Goal: Use online tool/utility: Utilize a website feature to perform a specific function

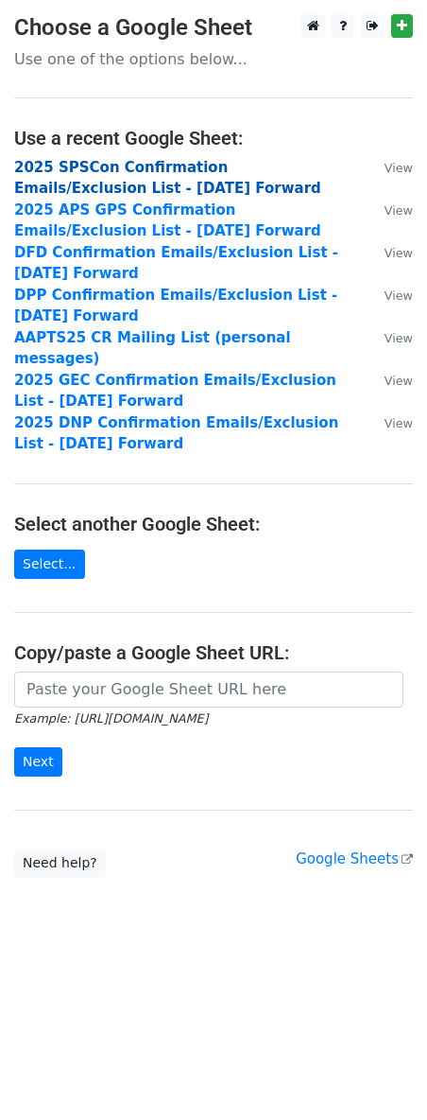
click at [169, 163] on strong "2025 SPSCon Confirmation Emails/Exclusion List - [DATE] Forward" at bounding box center [167, 178] width 307 height 39
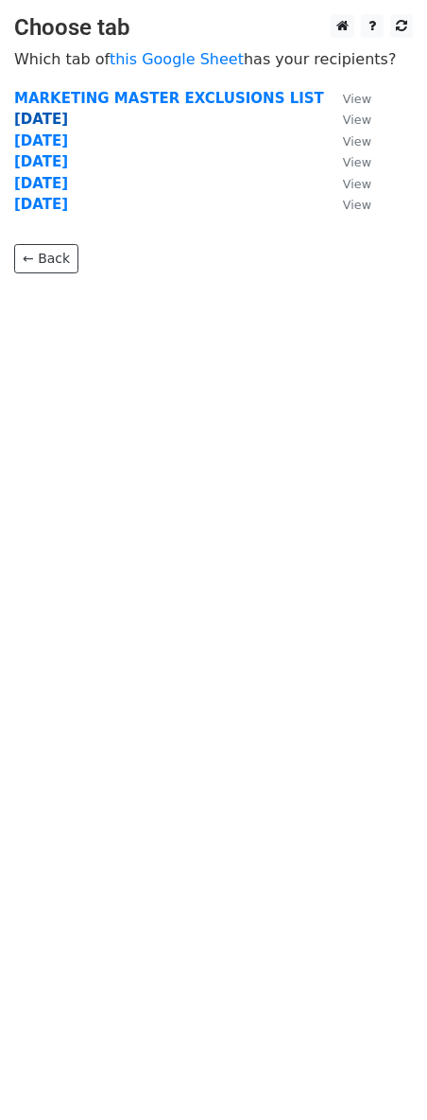
click at [40, 117] on strong "[DATE]" at bounding box center [41, 119] width 54 height 17
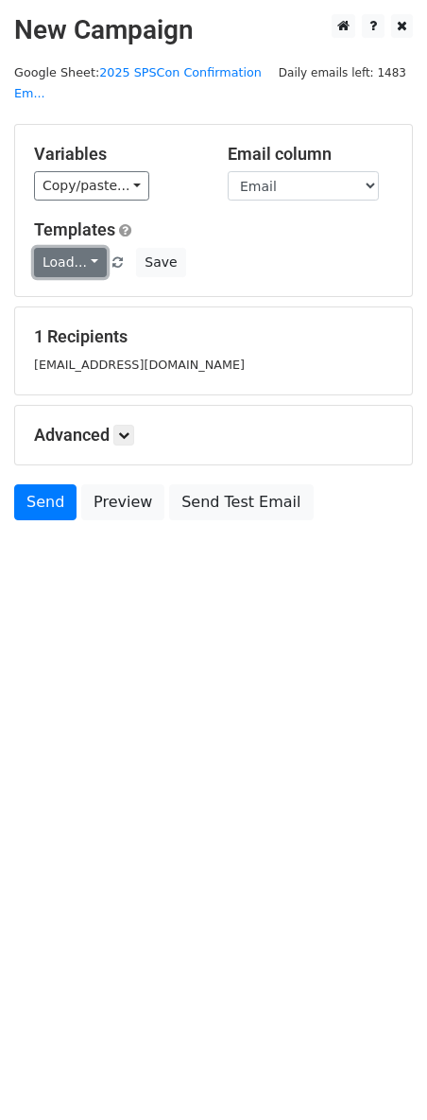
click at [88, 259] on link "Load..." at bounding box center [70, 262] width 73 height 29
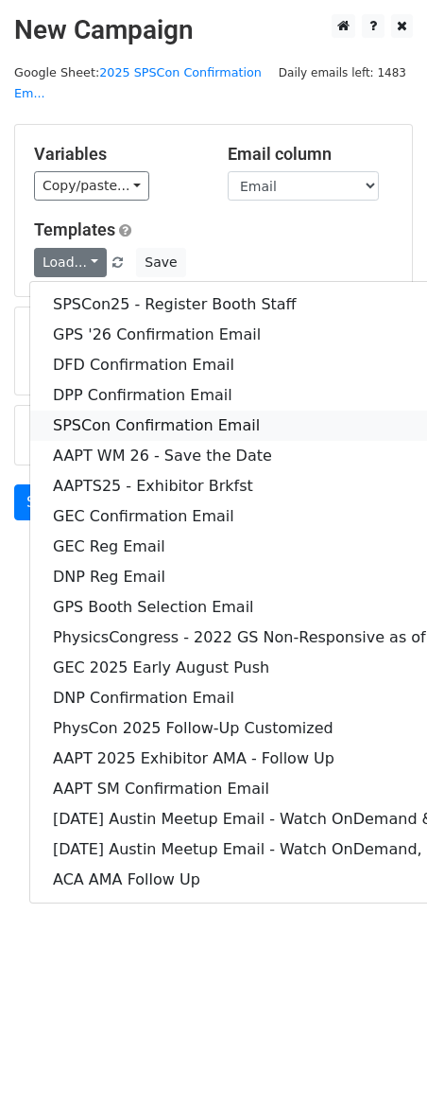
click at [110, 430] on link "SPSCon Confirmation Email" at bounding box center [395, 425] width 730 height 30
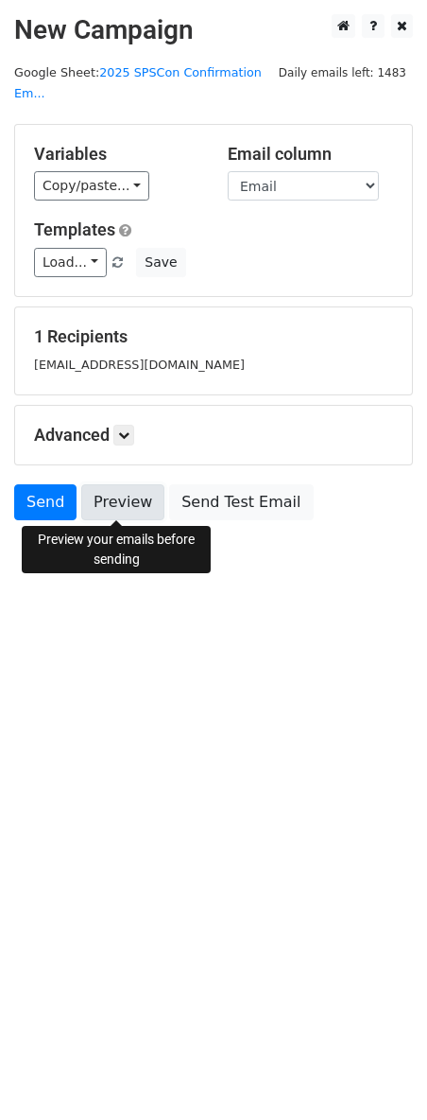
click at [113, 505] on link "Preview" at bounding box center [122, 502] width 83 height 36
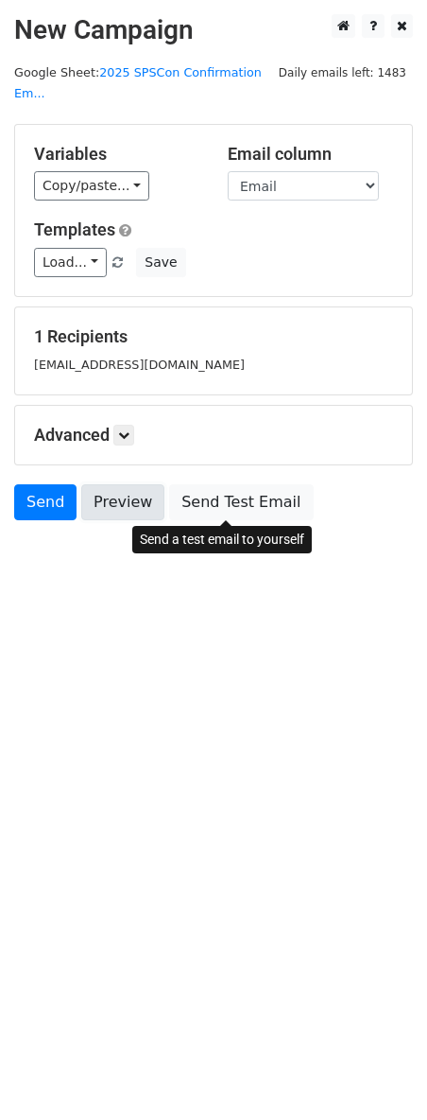
click at [123, 486] on link "Preview" at bounding box center [122, 502] width 83 height 36
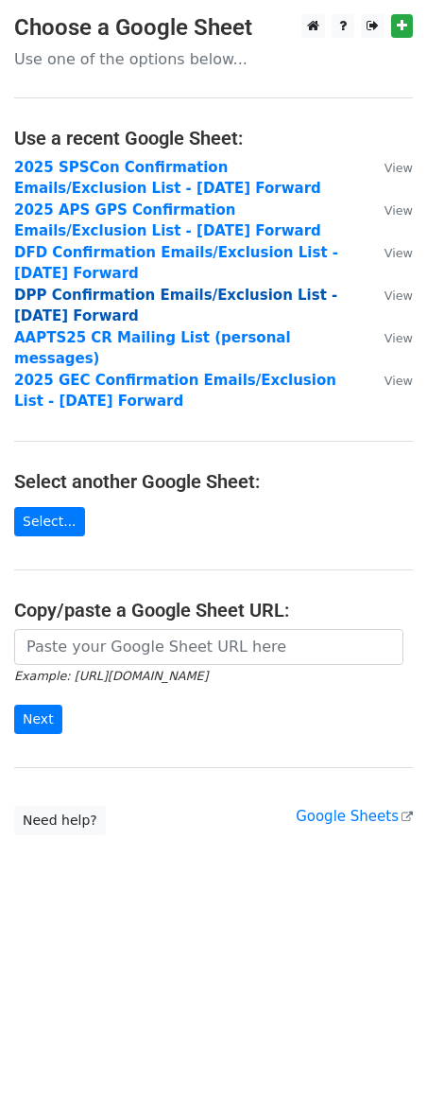
click at [109, 300] on strong "DPP Confirmation Emails/Exclusion List - [DATE] Forward" at bounding box center [175, 306] width 323 height 39
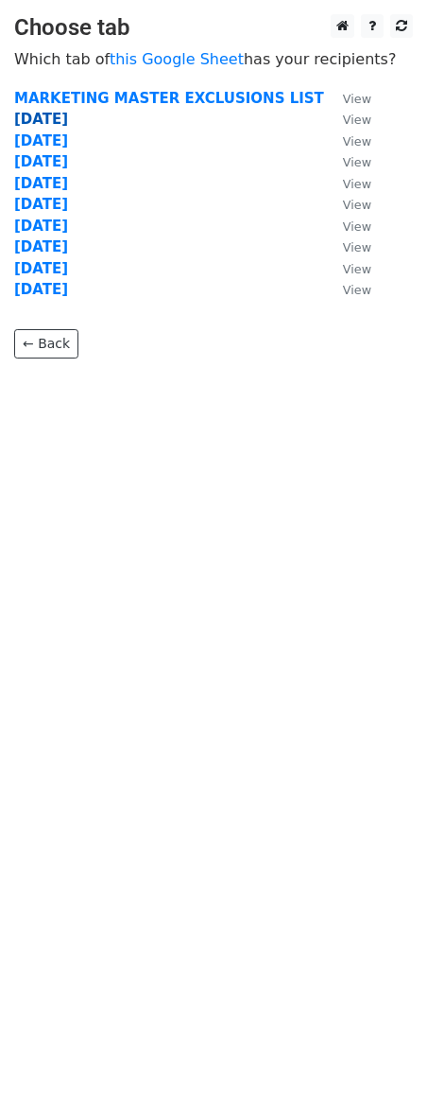
click at [33, 120] on strong "8.19.25" at bounding box center [41, 119] width 54 height 17
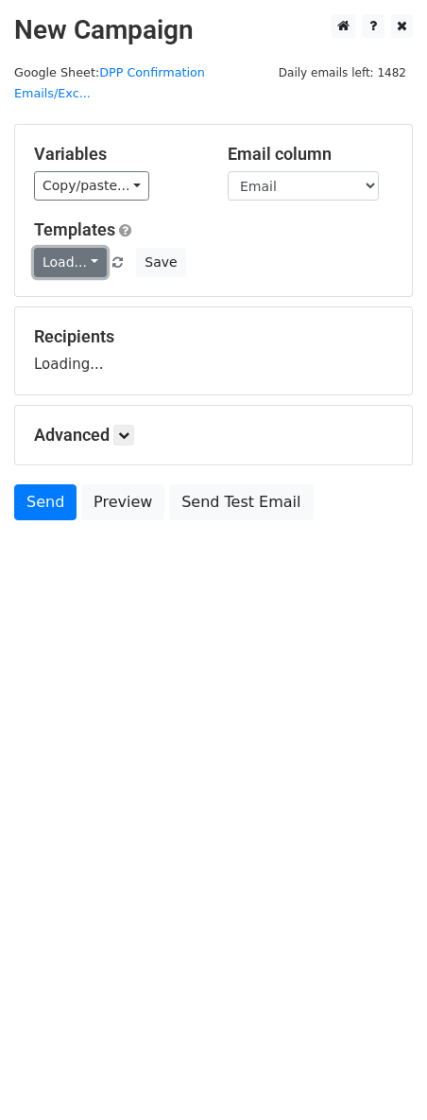
click at [82, 250] on link "Load..." at bounding box center [70, 262] width 73 height 29
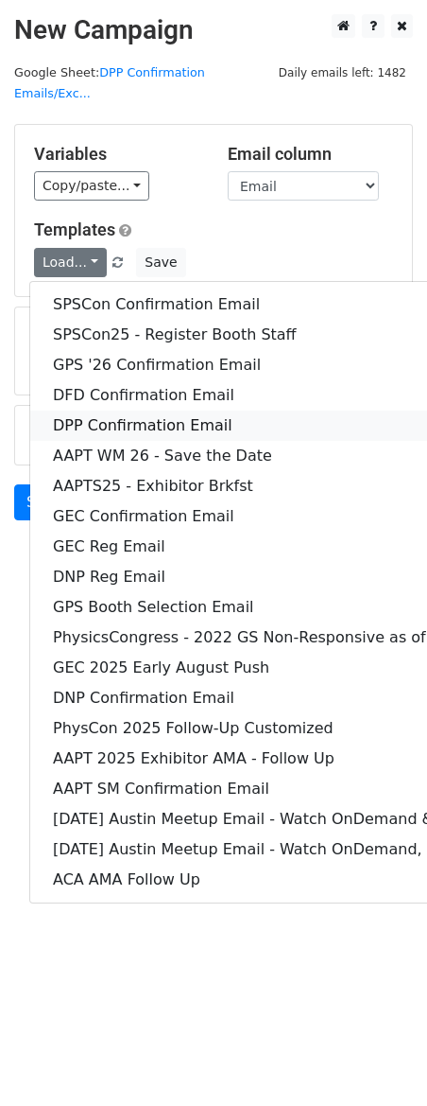
click at [149, 410] on link "DPP Confirmation Email" at bounding box center [395, 425] width 730 height 30
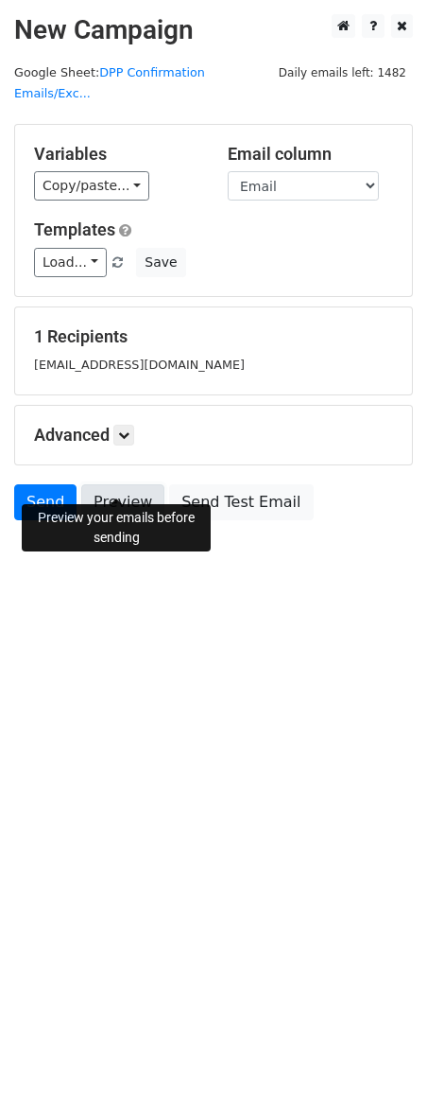
click at [127, 488] on link "Preview" at bounding box center [122, 502] width 83 height 36
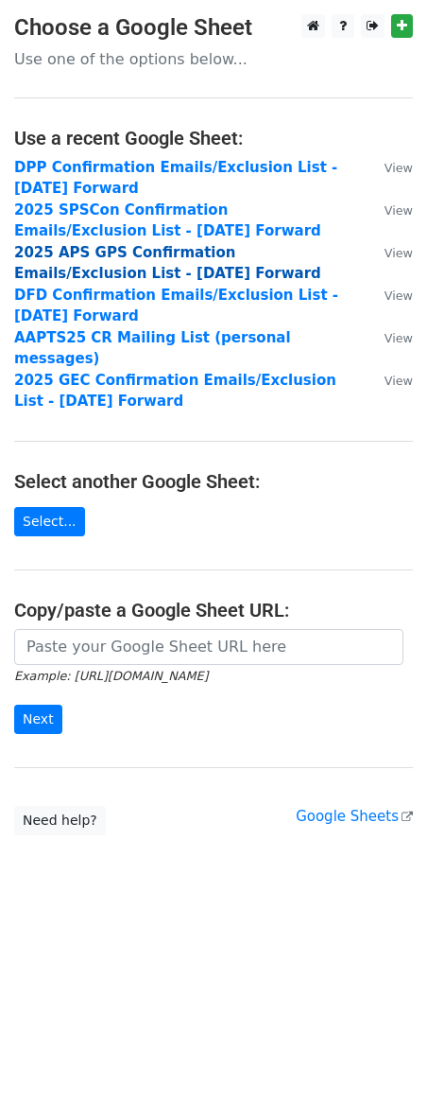
click at [136, 257] on strong "2025 APS GPS Confirmation Emails/Exclusion List - [DATE] Forward" at bounding box center [167, 263] width 307 height 39
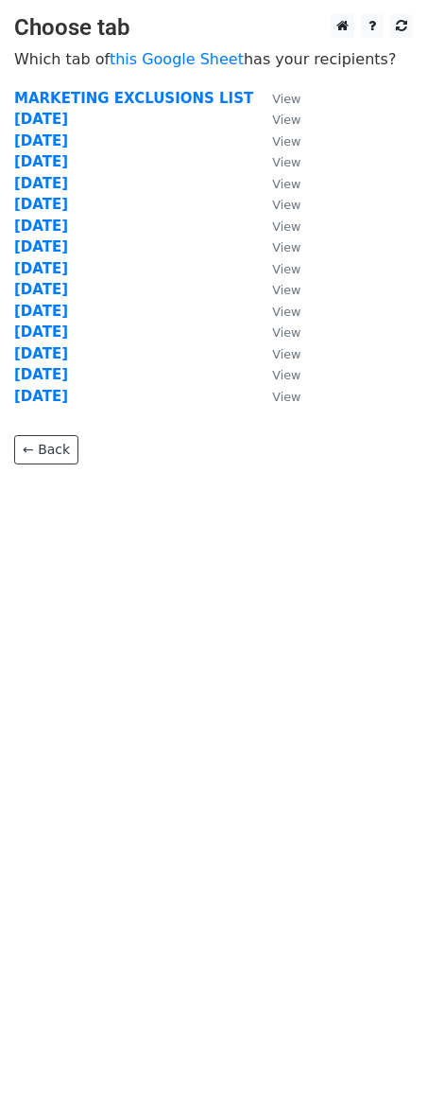
click at [48, 128] on td "[DATE]" at bounding box center [133, 120] width 239 height 22
click at [37, 118] on strong "8.19.25" at bounding box center [41, 119] width 54 height 17
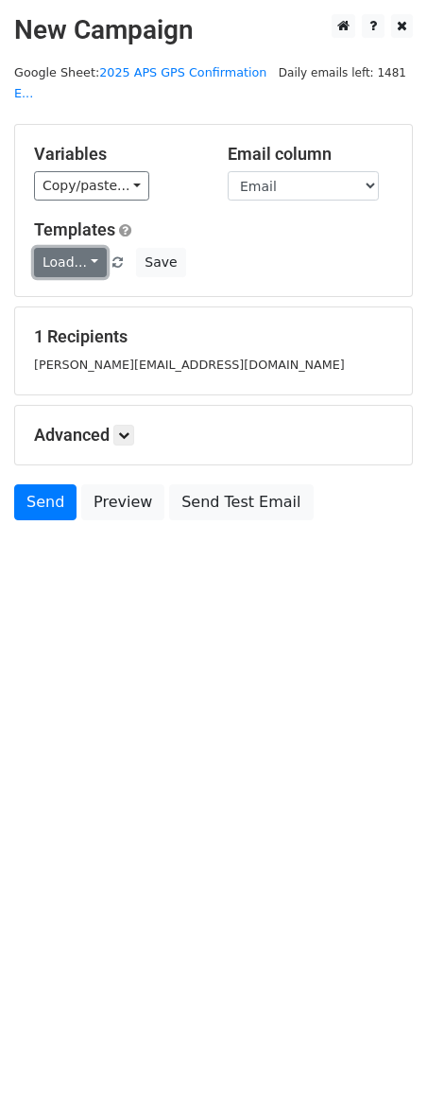
click at [90, 248] on link "Load..." at bounding box center [70, 262] width 73 height 29
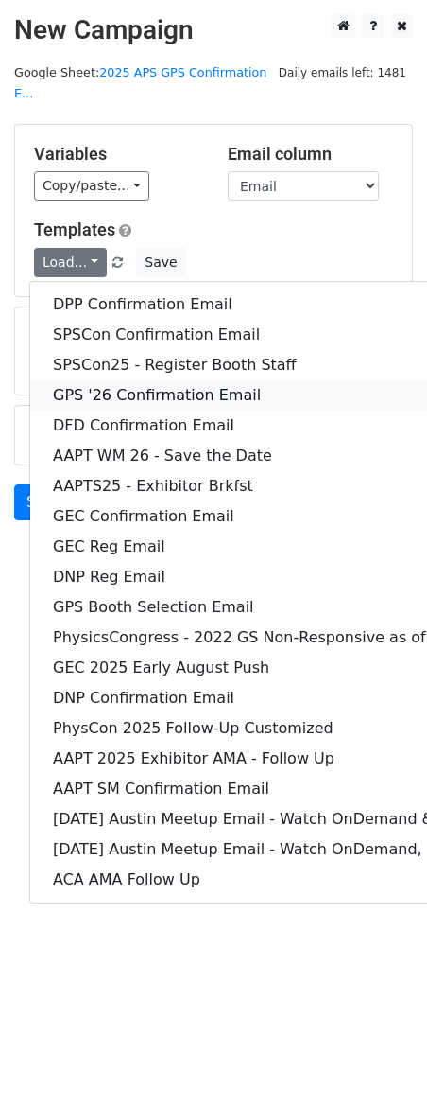
click at [141, 380] on link "GPS '26 Confirmation Email" at bounding box center [395, 395] width 730 height 30
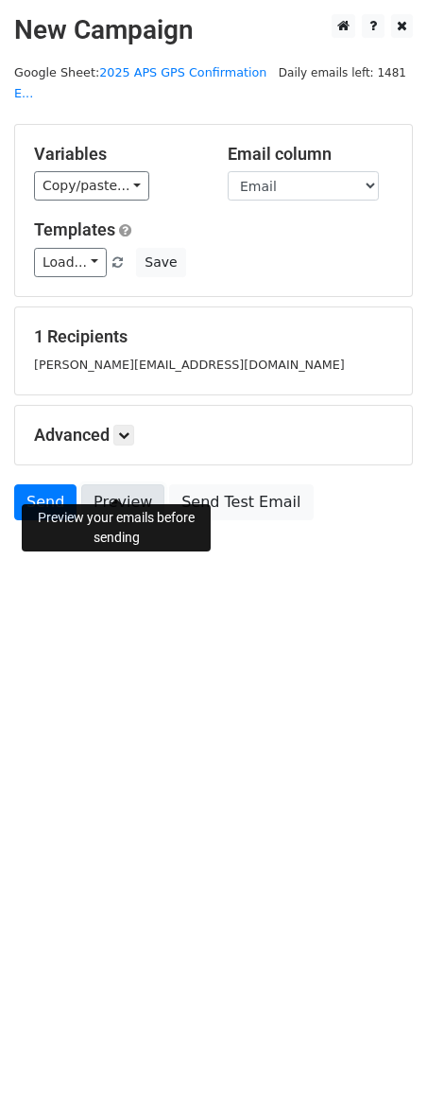
click at [121, 484] on link "Preview" at bounding box center [122, 502] width 83 height 36
